Goal: Transaction & Acquisition: Purchase product/service

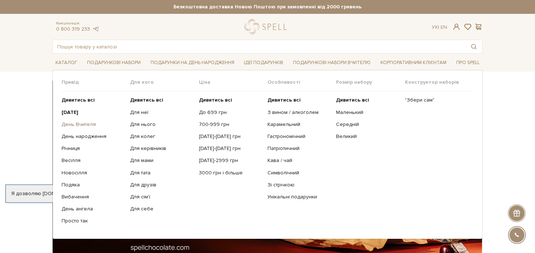
click at [71, 125] on link "День Вчителя" at bounding box center [93, 124] width 63 height 7
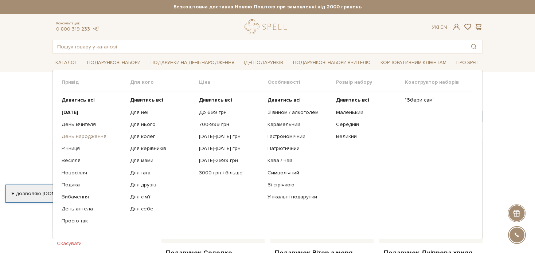
click at [80, 134] on link "День народження" at bounding box center [93, 136] width 63 height 7
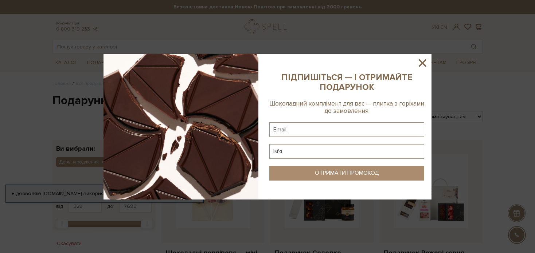
click at [421, 62] on icon at bounding box center [421, 62] width 7 height 7
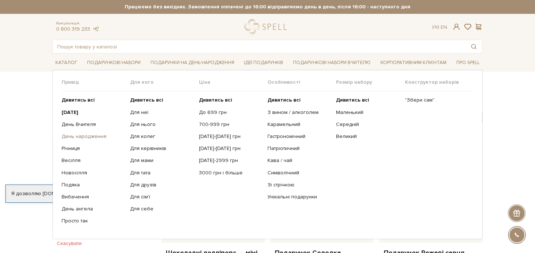
click at [81, 136] on link "День народження" at bounding box center [93, 136] width 63 height 7
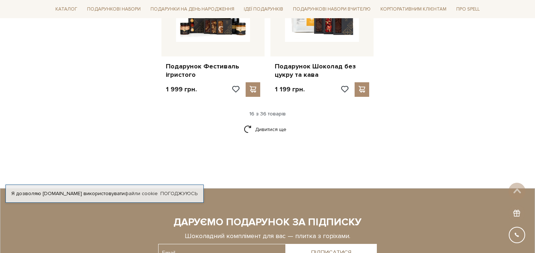
scroll to position [959, 0]
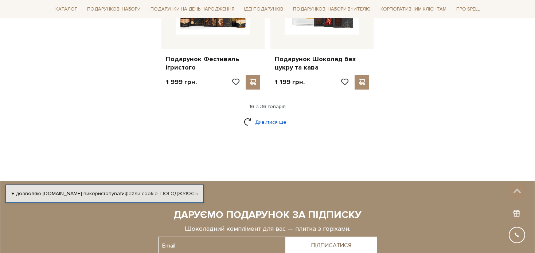
click at [260, 121] on link "Дивитися ще" at bounding box center [267, 122] width 47 height 13
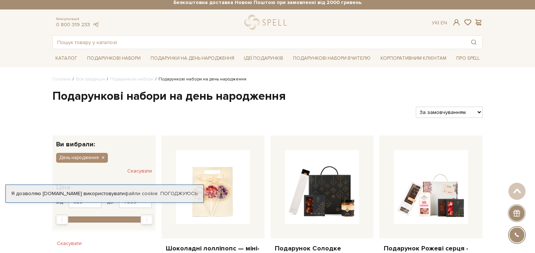
scroll to position [0, 0]
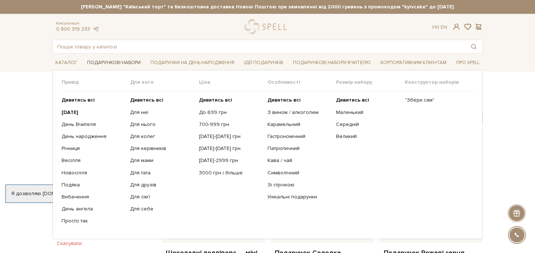
click at [113, 61] on link "Подарункові набори" at bounding box center [113, 62] width 59 height 11
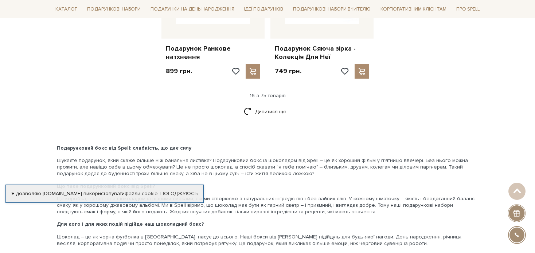
scroll to position [972, 0]
click at [261, 106] on link "Дивитися ще" at bounding box center [267, 111] width 47 height 13
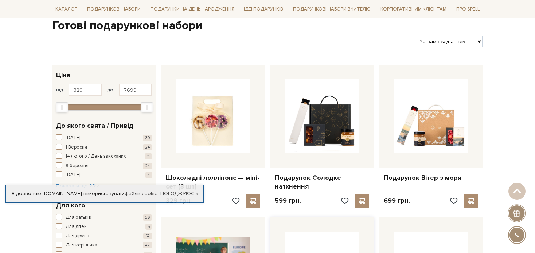
scroll to position [0, 0]
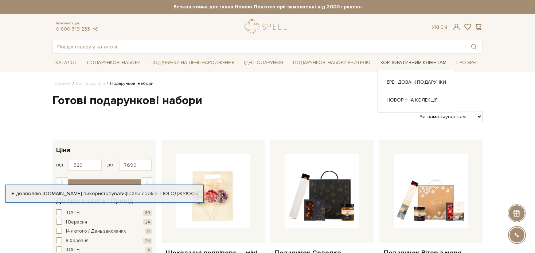
click at [411, 60] on link "Корпоративним клієнтам" at bounding box center [413, 62] width 72 height 11
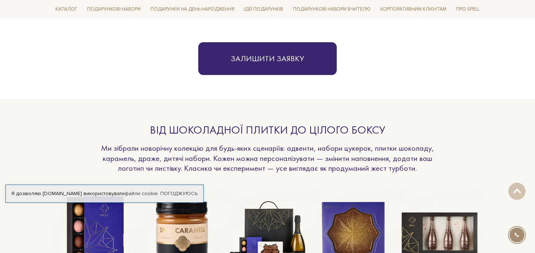
scroll to position [483, 0]
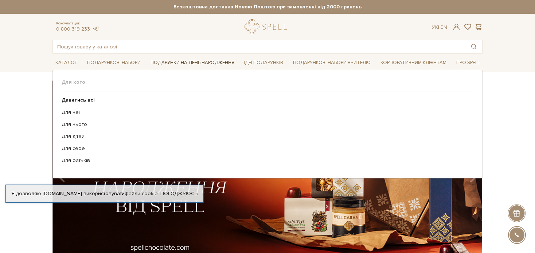
click at [205, 60] on link "Подарунки на День народження" at bounding box center [192, 62] width 90 height 11
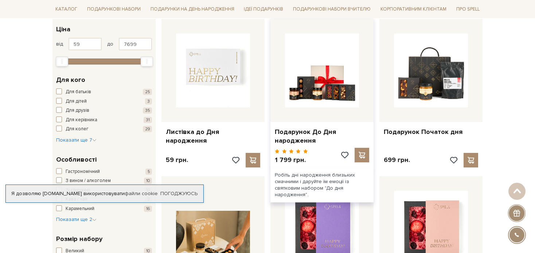
scroll to position [36, 0]
